Goal: Find specific page/section

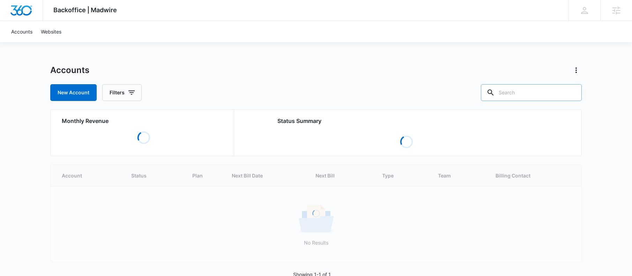
click at [528, 91] on input "text" at bounding box center [531, 92] width 101 height 17
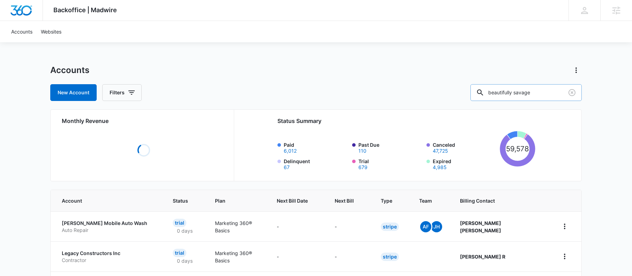
type input "beautifully savage"
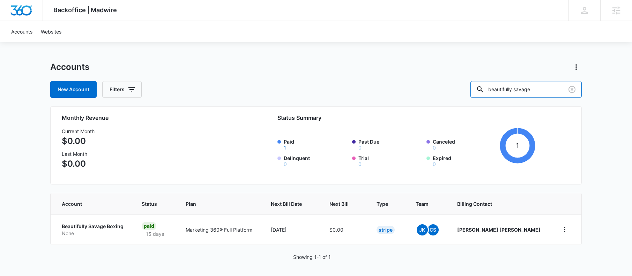
scroll to position [5, 0]
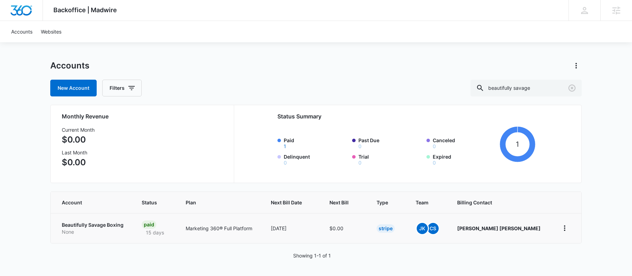
click at [108, 224] on p "Beautifully Savage Boxing" at bounding box center [93, 224] width 63 height 7
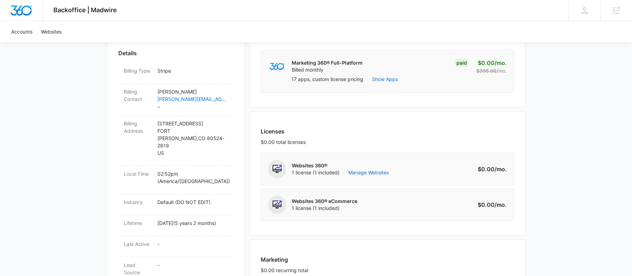
scroll to position [194, 0]
